Goal: Task Accomplishment & Management: Manage account settings

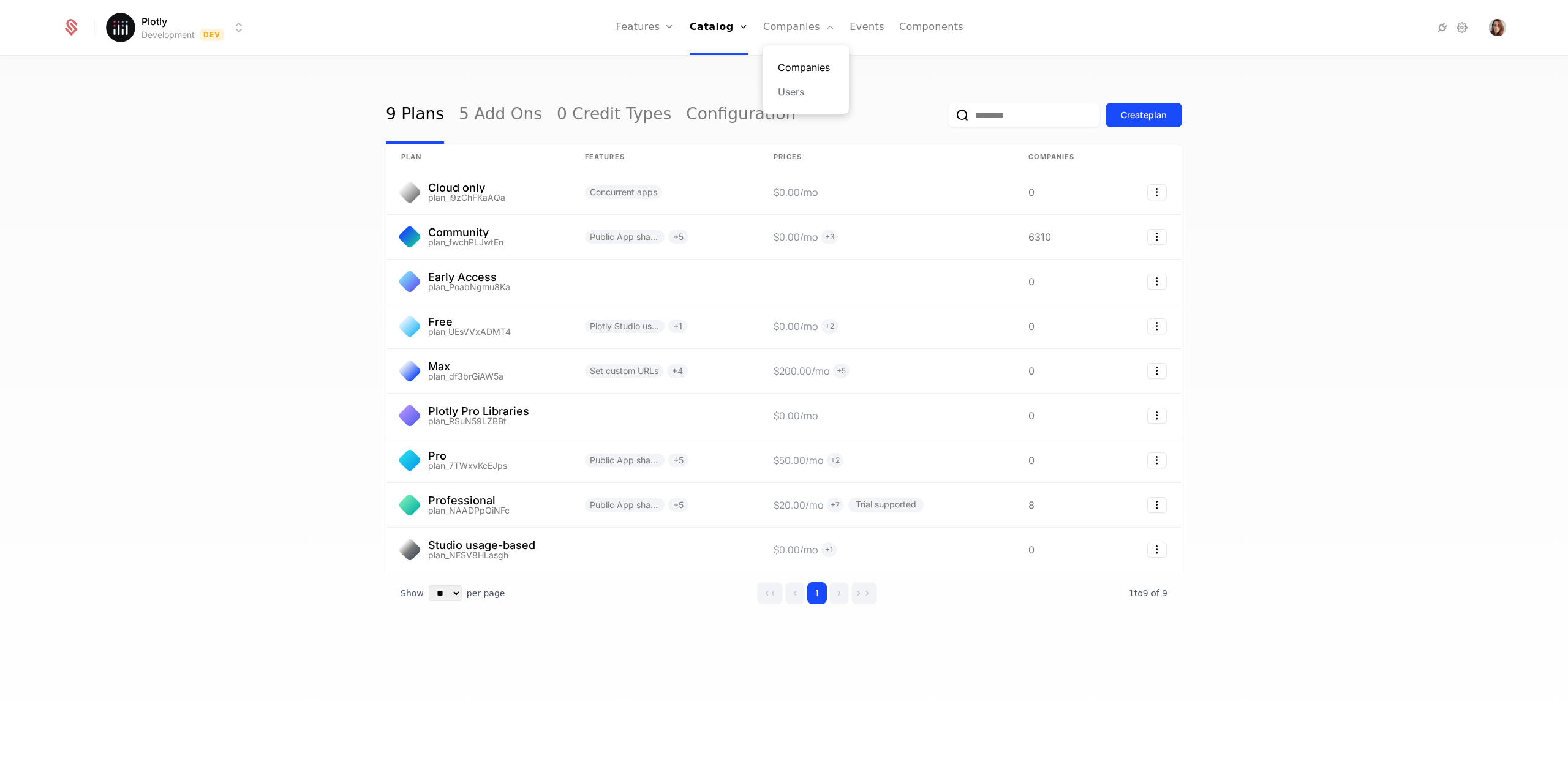
click at [795, 68] on link "Companies" at bounding box center [806, 67] width 56 height 15
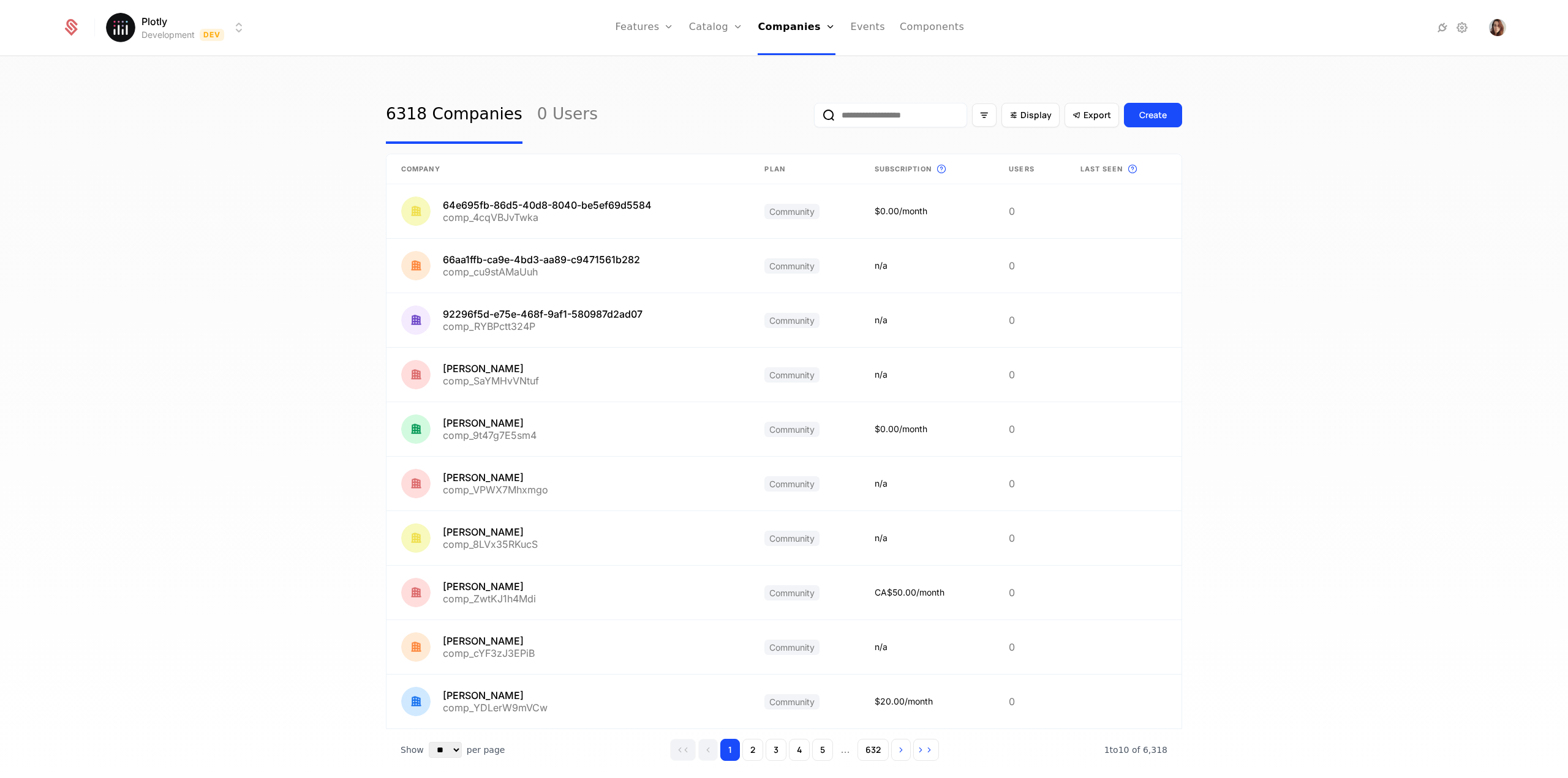
click at [892, 118] on input "email" at bounding box center [891, 115] width 153 height 25
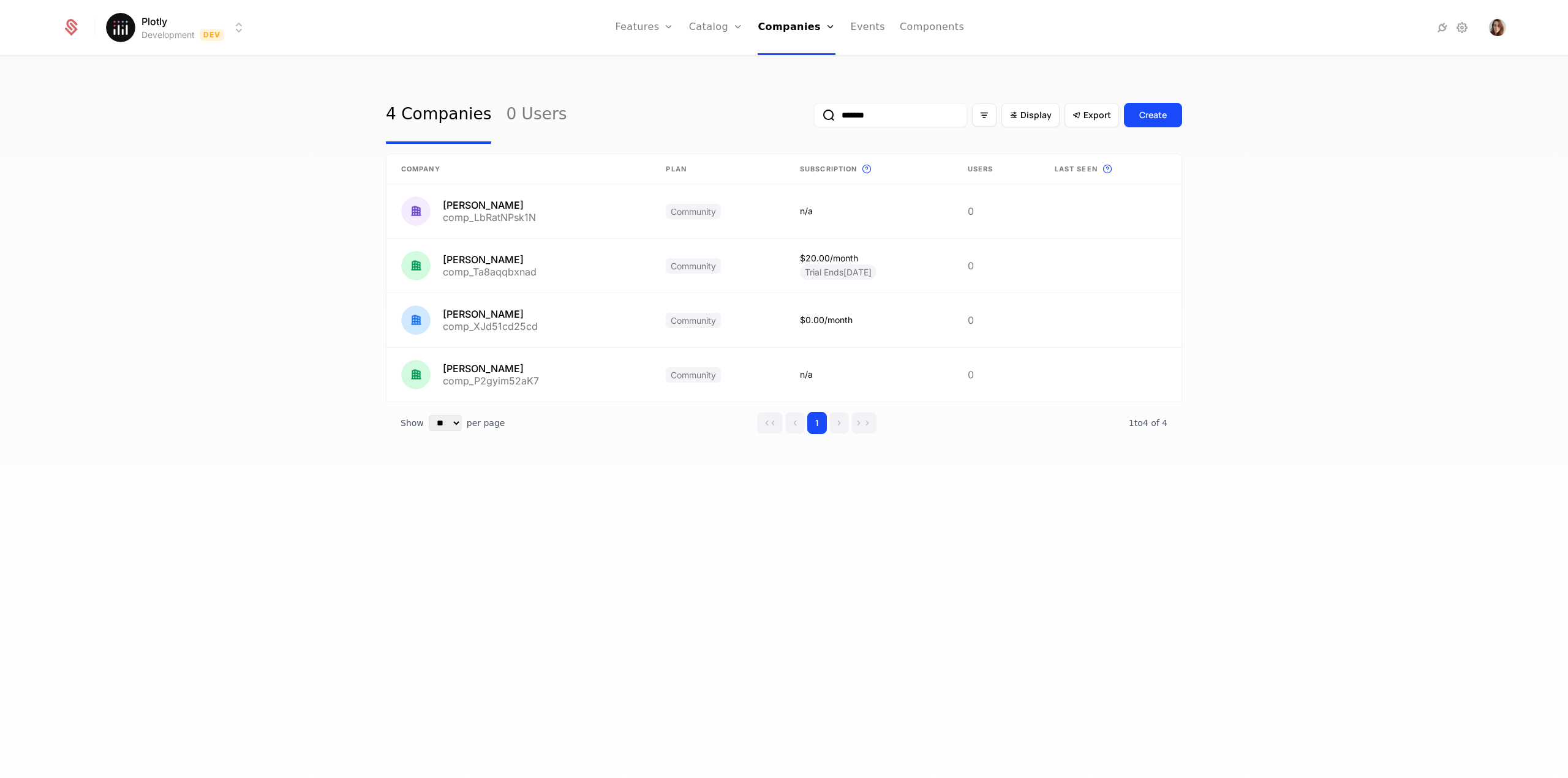
type input "*******"
click at [186, 40] on html "Plotly Development Dev Features Features Flags Catalog Plans Add Ons Credits Co…" at bounding box center [784, 389] width 1568 height 778
click at [183, 105] on div "Production Prod" at bounding box center [213, 112] width 207 height 25
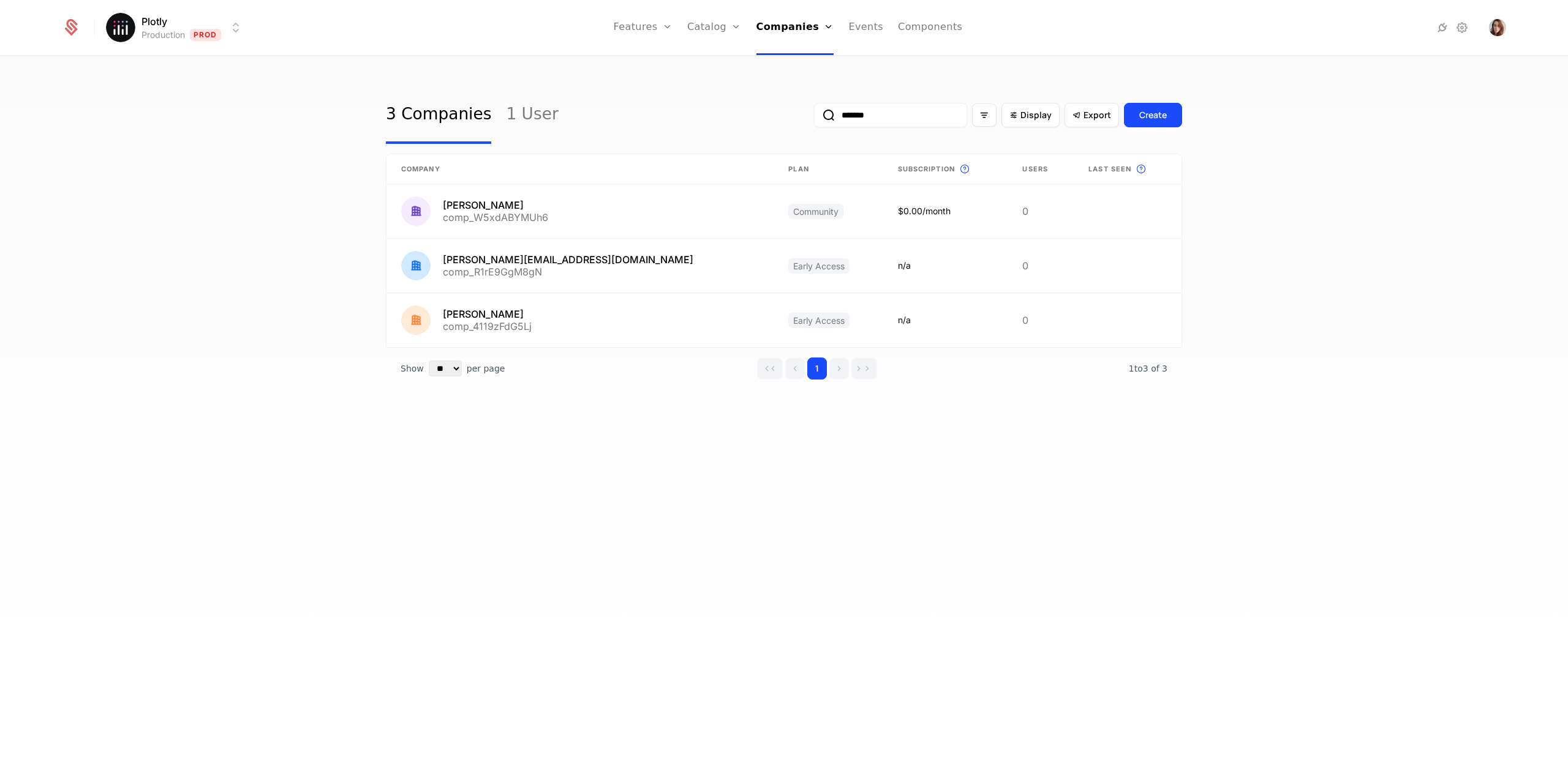
click at [875, 112] on input "*******" at bounding box center [891, 115] width 153 height 25
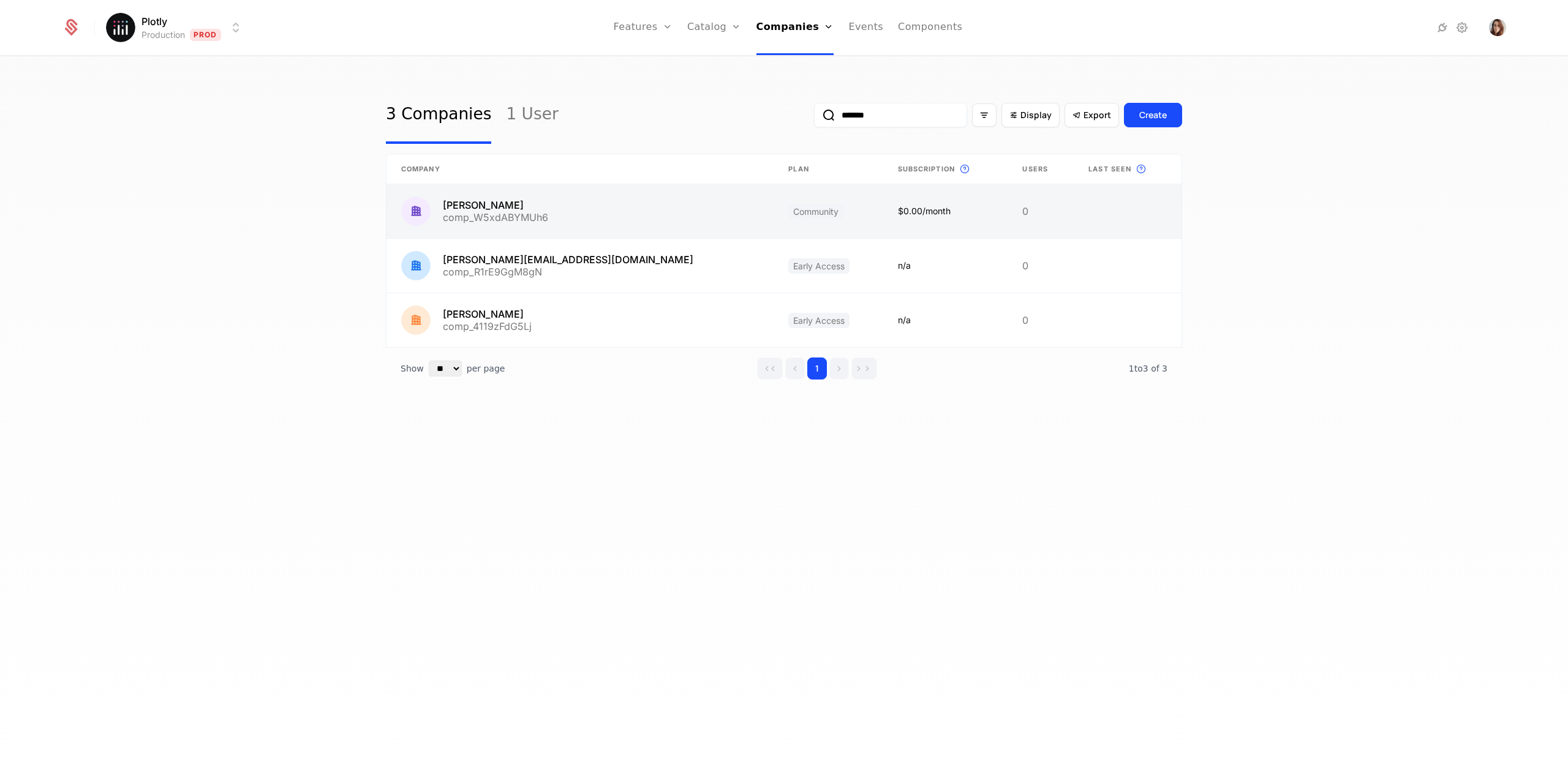
click at [556, 207] on link at bounding box center [580, 211] width 387 height 54
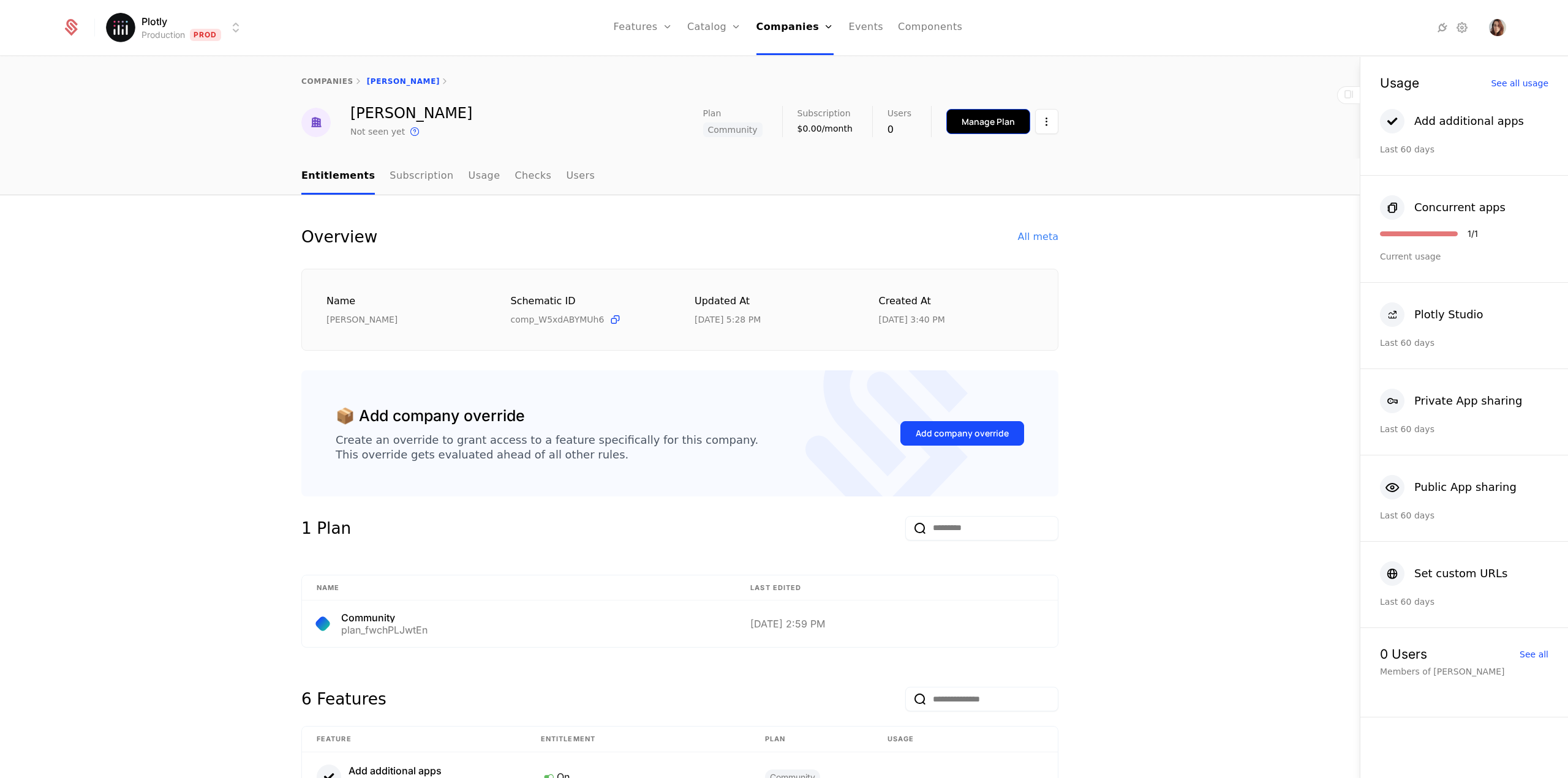
click at [974, 122] on div "Manage Plan" at bounding box center [989, 122] width 53 height 12
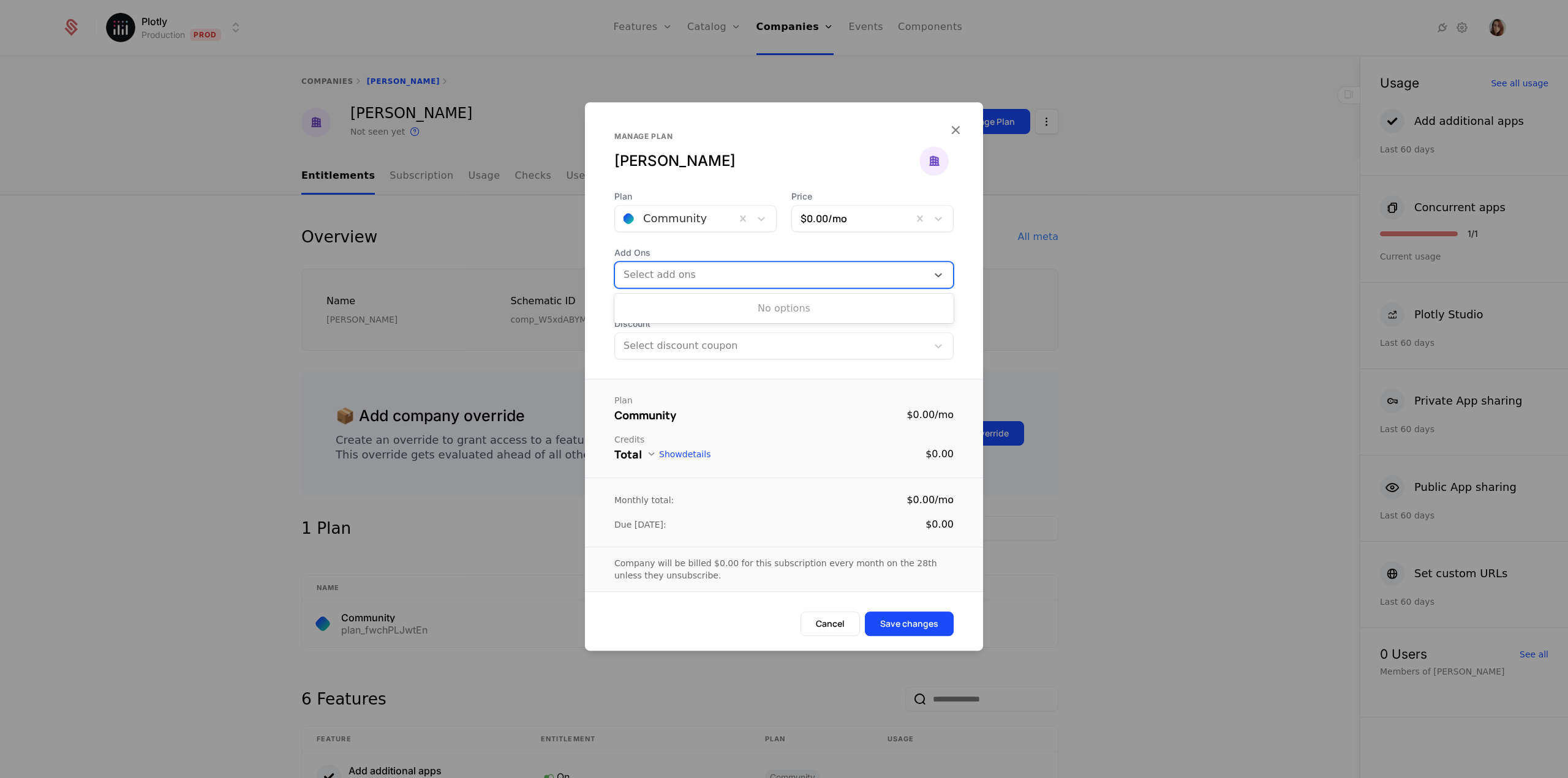
click at [711, 281] on div at bounding box center [772, 274] width 296 height 17
click at [700, 227] on div at bounding box center [675, 218] width 103 height 17
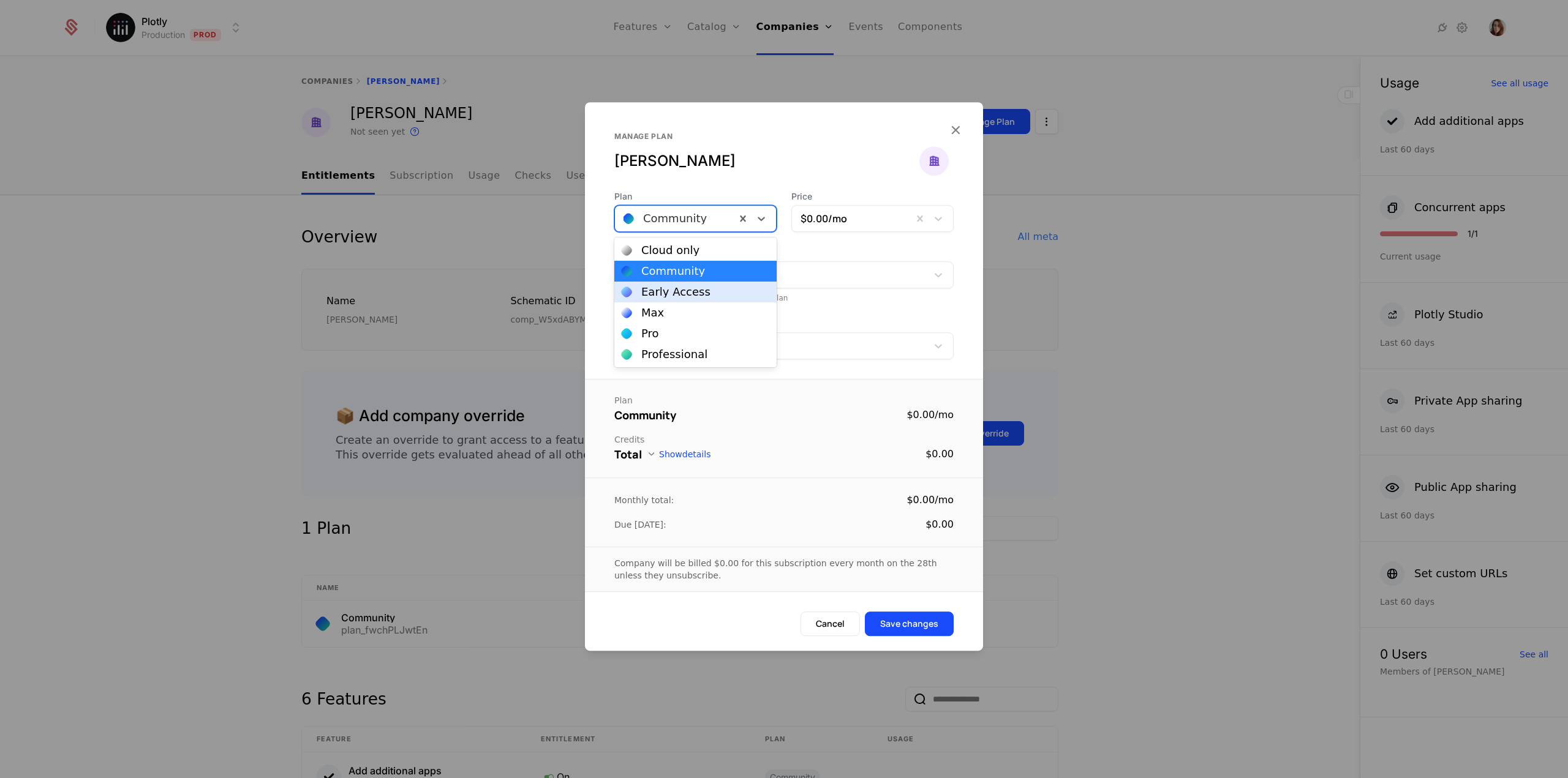
click at [690, 291] on div "Early Access" at bounding box center [675, 292] width 69 height 11
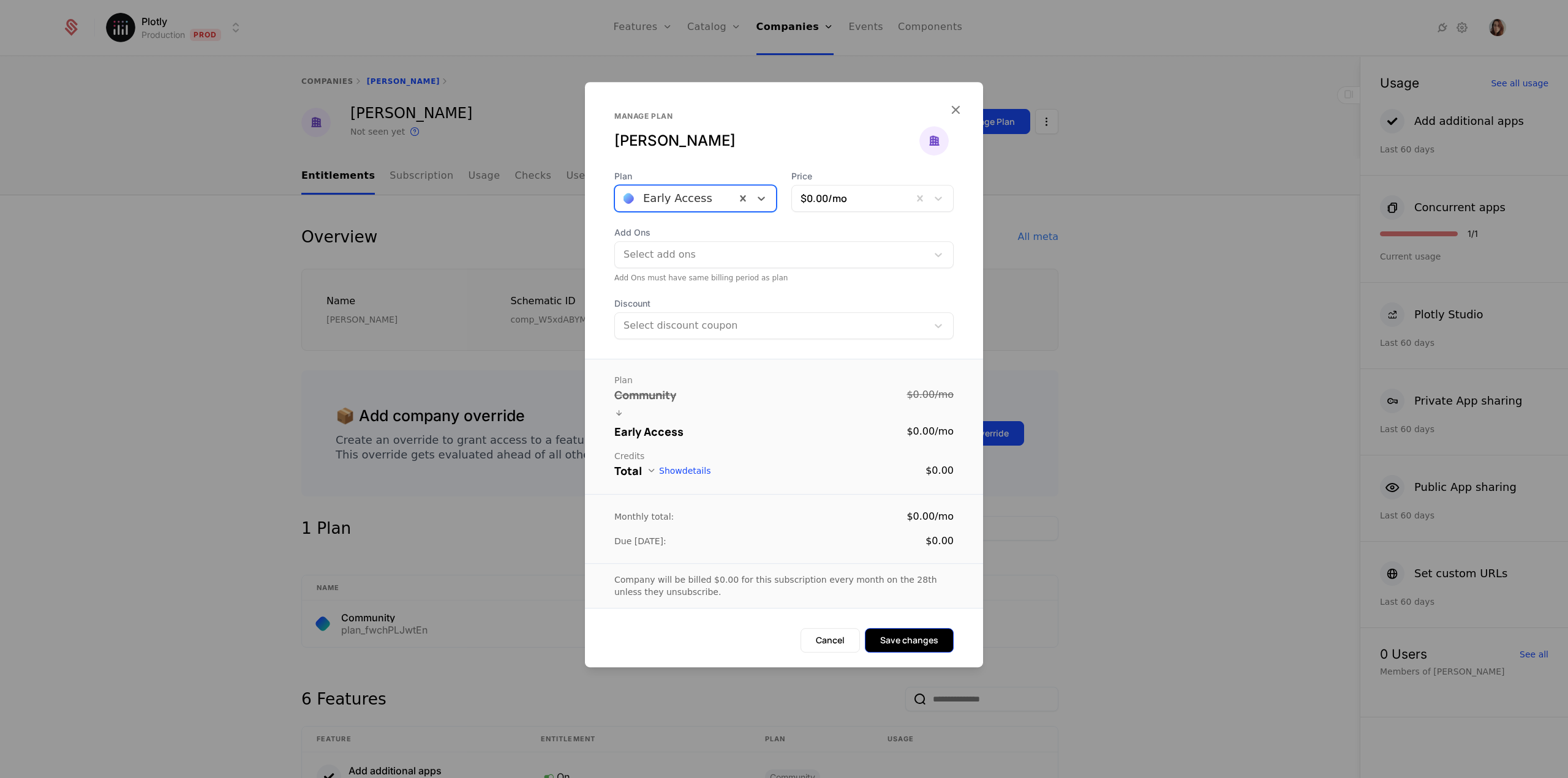
click at [902, 639] on button "Save changes" at bounding box center [909, 640] width 88 height 25
